Goal: Task Accomplishment & Management: Use online tool/utility

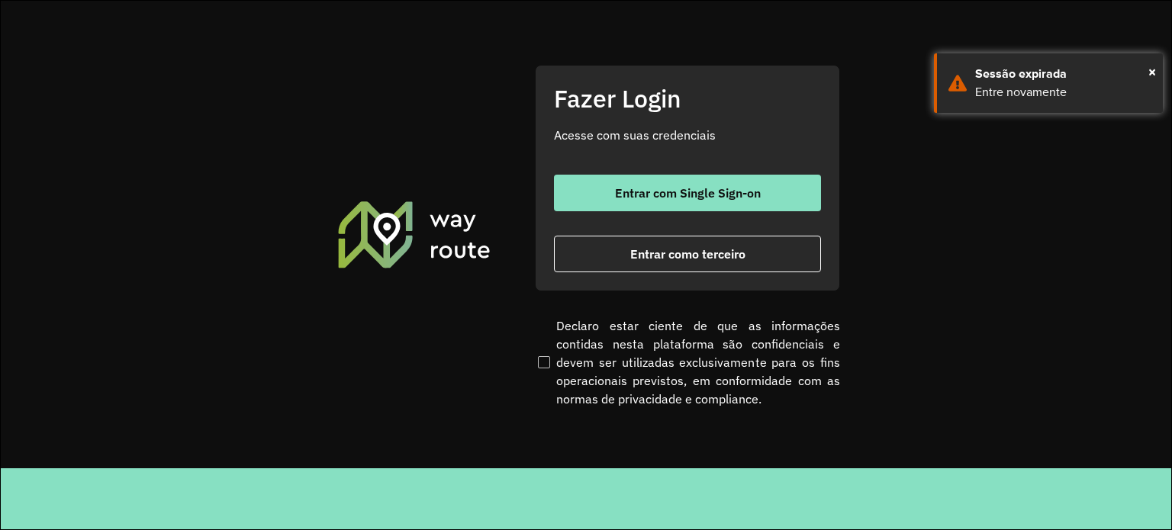
click at [1073, 274] on section "Fazer Login Acesse com suas credenciais Entrar com Single Sign-on Entrar como t…" at bounding box center [586, 235] width 1170 height 468
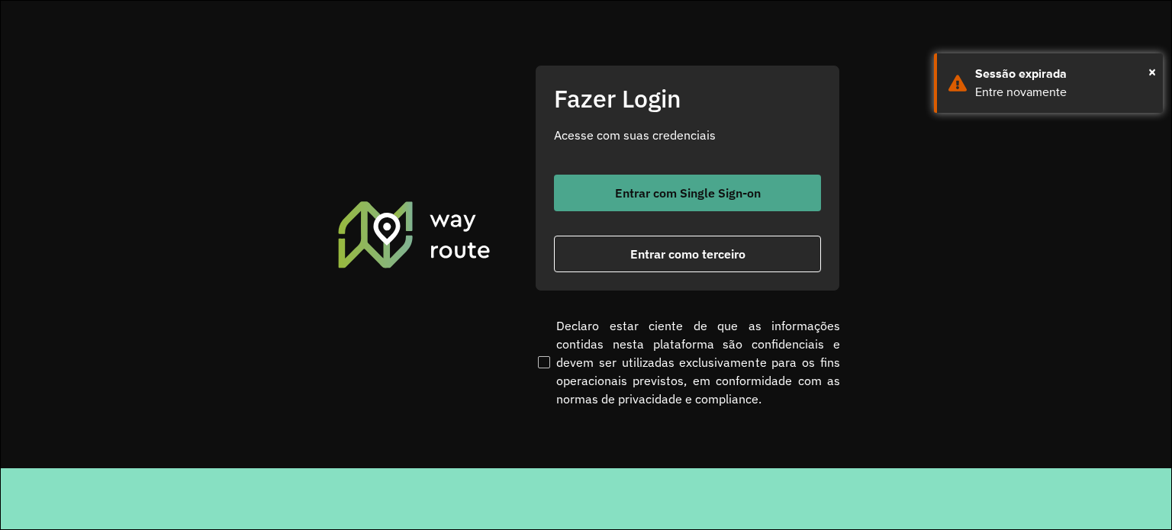
click at [626, 187] on span "Entrar com Single Sign-on" at bounding box center [688, 193] width 146 height 12
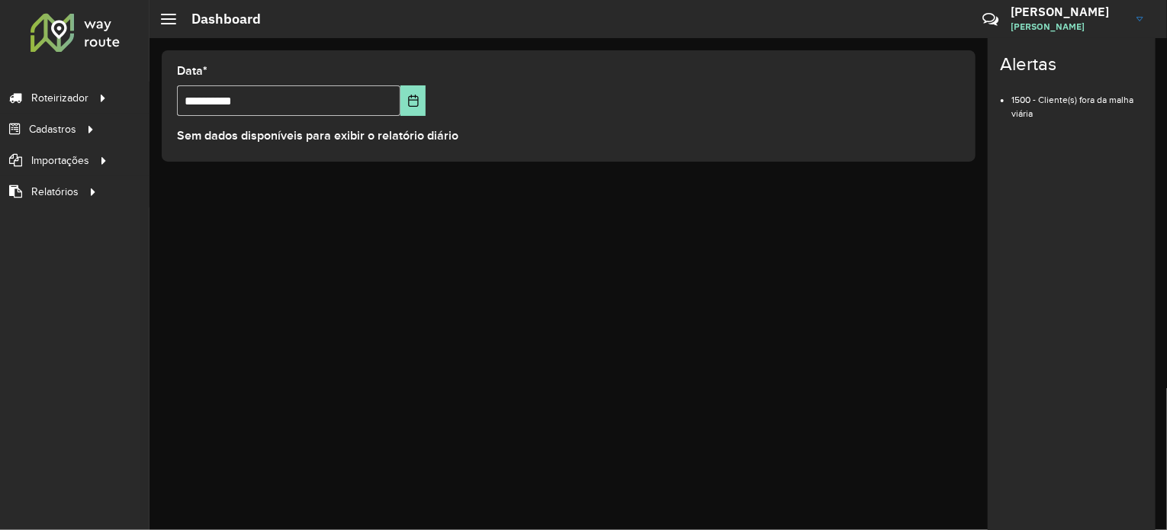
drag, startPoint x: 367, startPoint y: 487, endPoint x: 345, endPoint y: 470, distance: 27.8
click at [367, 487] on div "**********" at bounding box center [659, 284] width 1018 height 492
click at [355, 465] on div "**********" at bounding box center [659, 284] width 1018 height 492
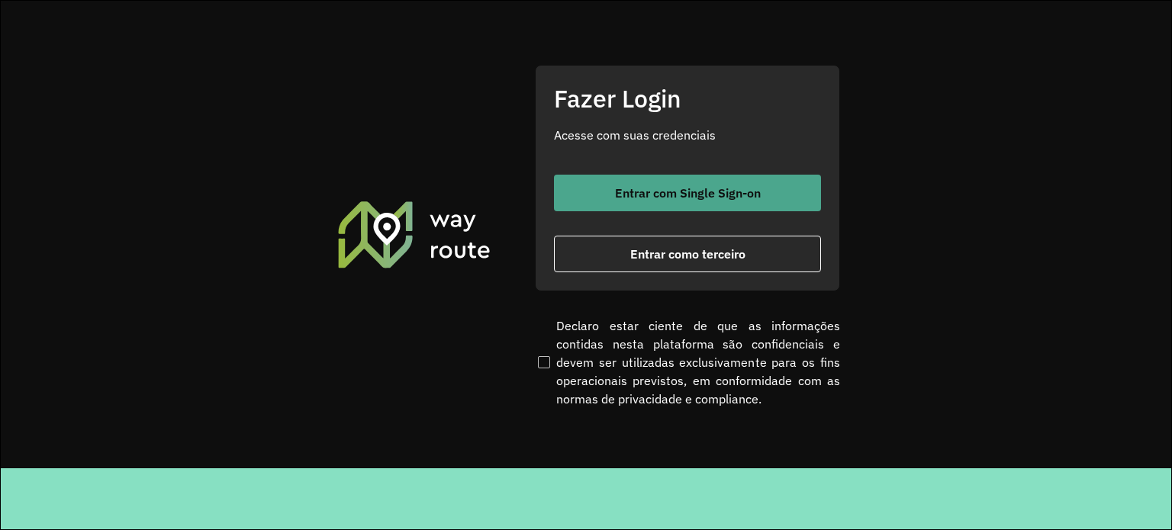
click at [712, 200] on button "Entrar com Single Sign-on" at bounding box center [687, 193] width 267 height 37
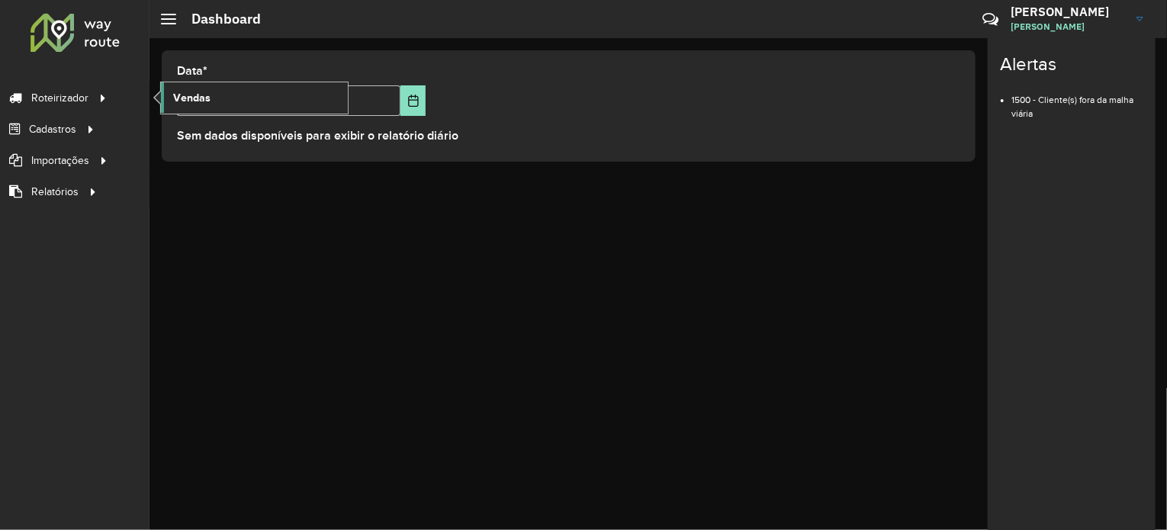
click at [244, 95] on link "Vendas" at bounding box center [254, 97] width 187 height 31
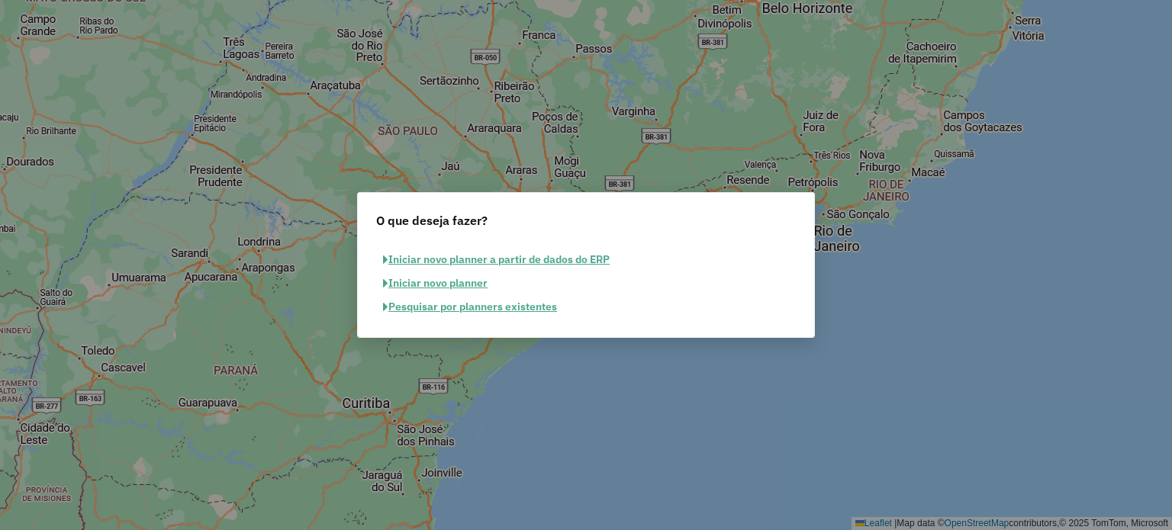
click at [433, 281] on button "Iniciar novo planner" at bounding box center [435, 284] width 118 height 24
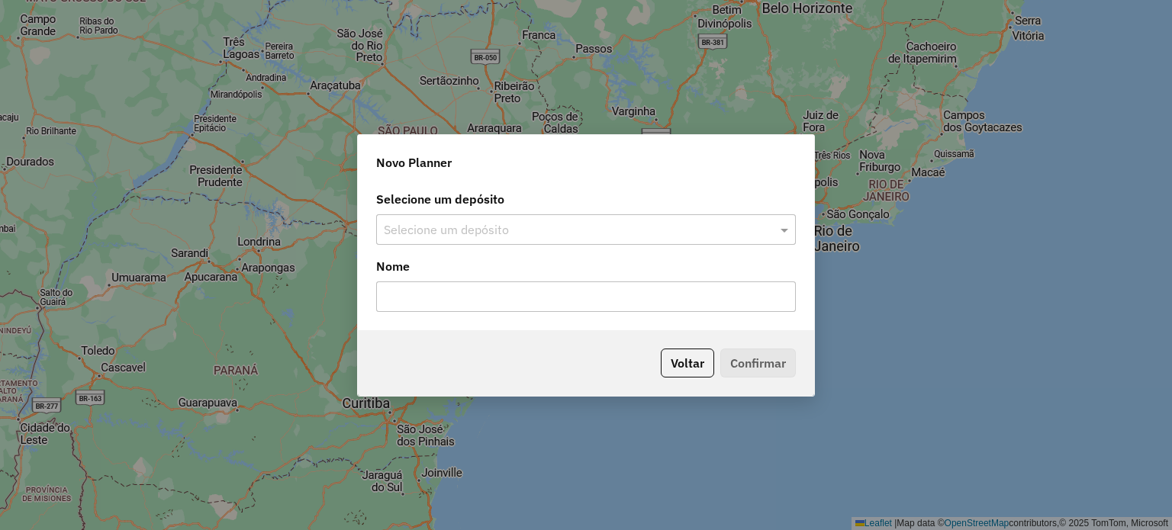
click at [432, 230] on input "text" at bounding box center [571, 230] width 374 height 18
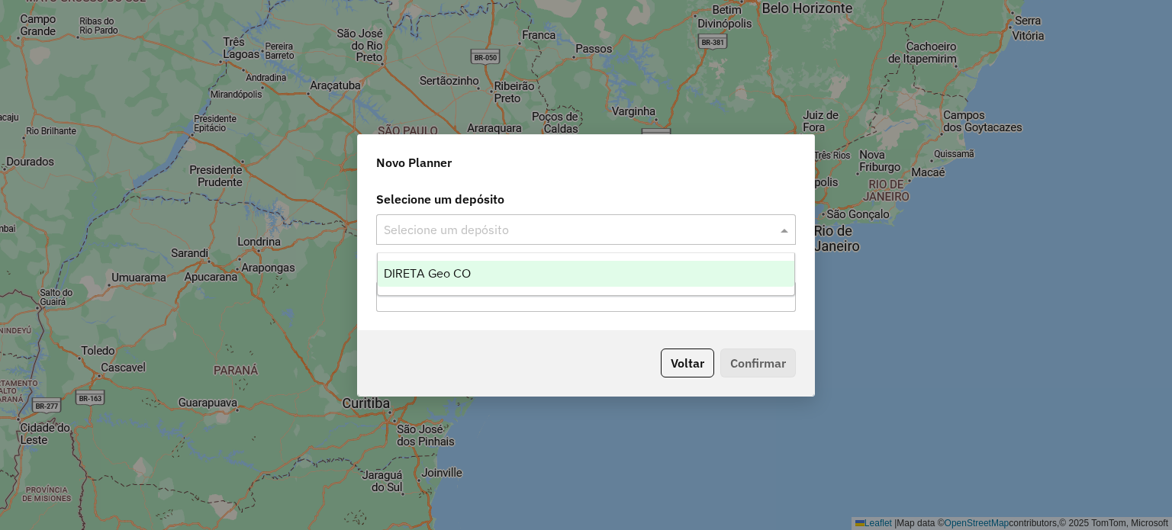
click at [433, 262] on div "DIRETA Geo CO" at bounding box center [586, 274] width 417 height 26
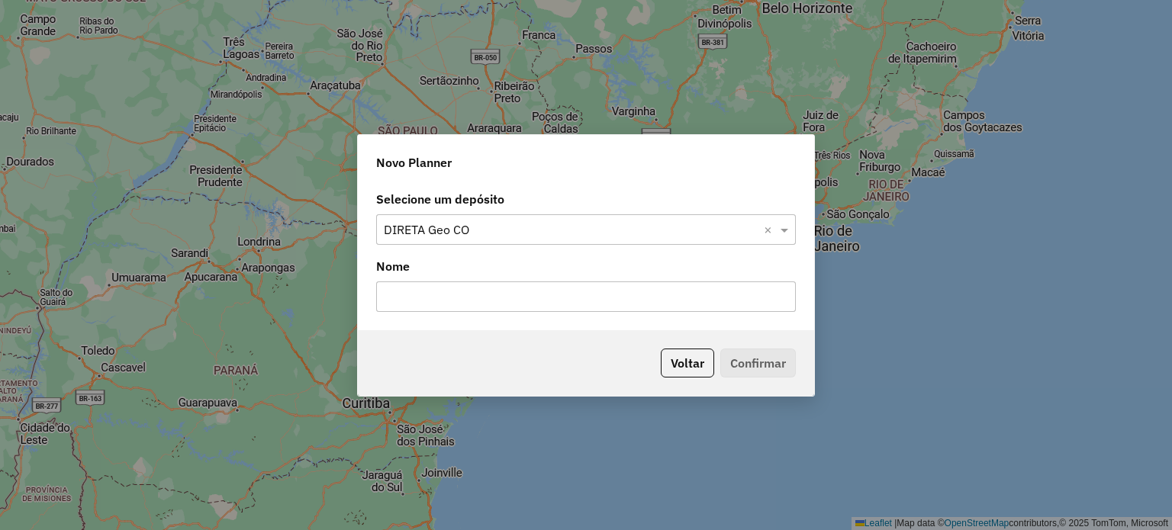
click at [412, 303] on input "text" at bounding box center [586, 297] width 420 height 31
type input "**********"
click at [757, 355] on button "Confirmar" at bounding box center [758, 363] width 76 height 29
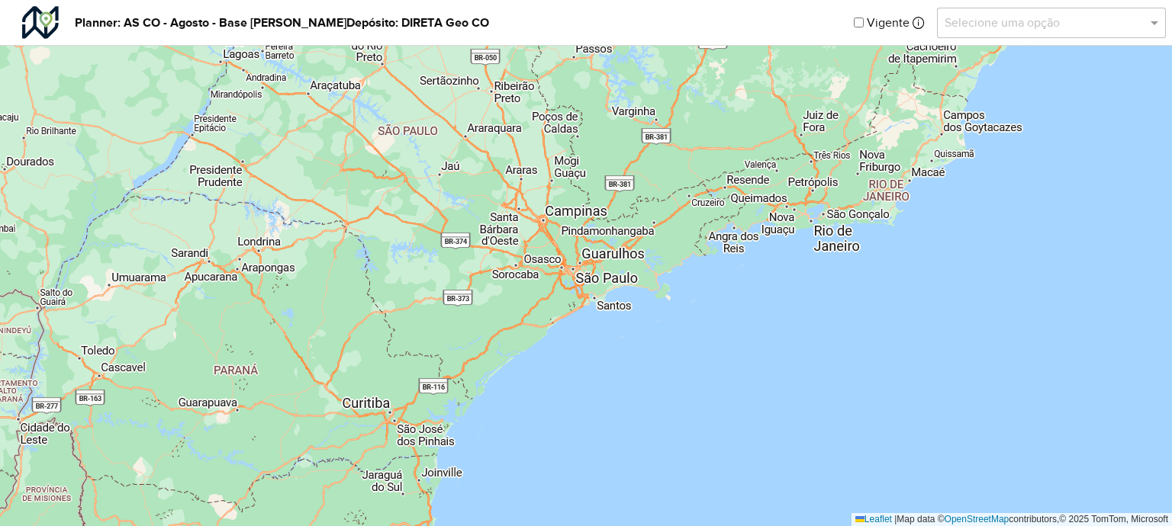
click at [1055, 17] on input "text" at bounding box center [1035, 23] width 183 height 18
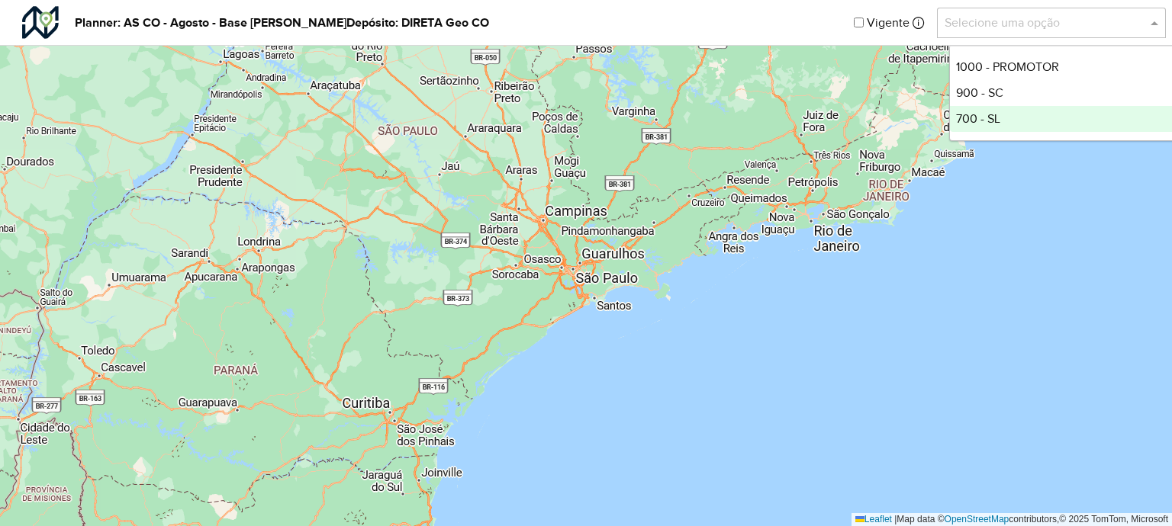
click at [1005, 122] on div "700 - SL" at bounding box center [1063, 119] width 227 height 26
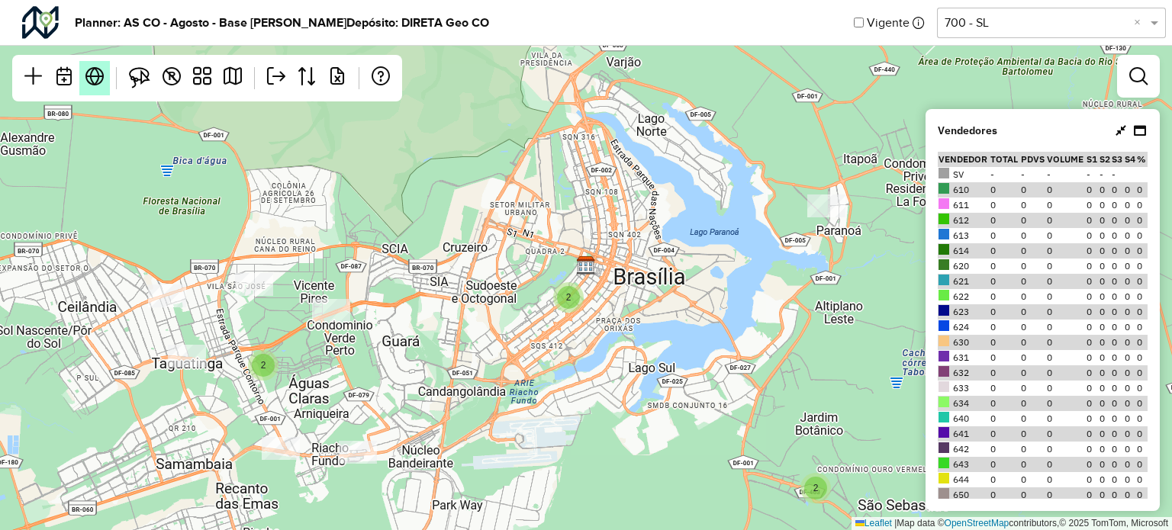
click at [92, 79] on em at bounding box center [94, 76] width 18 height 18
